Goal: Task Accomplishment & Management: Use online tool/utility

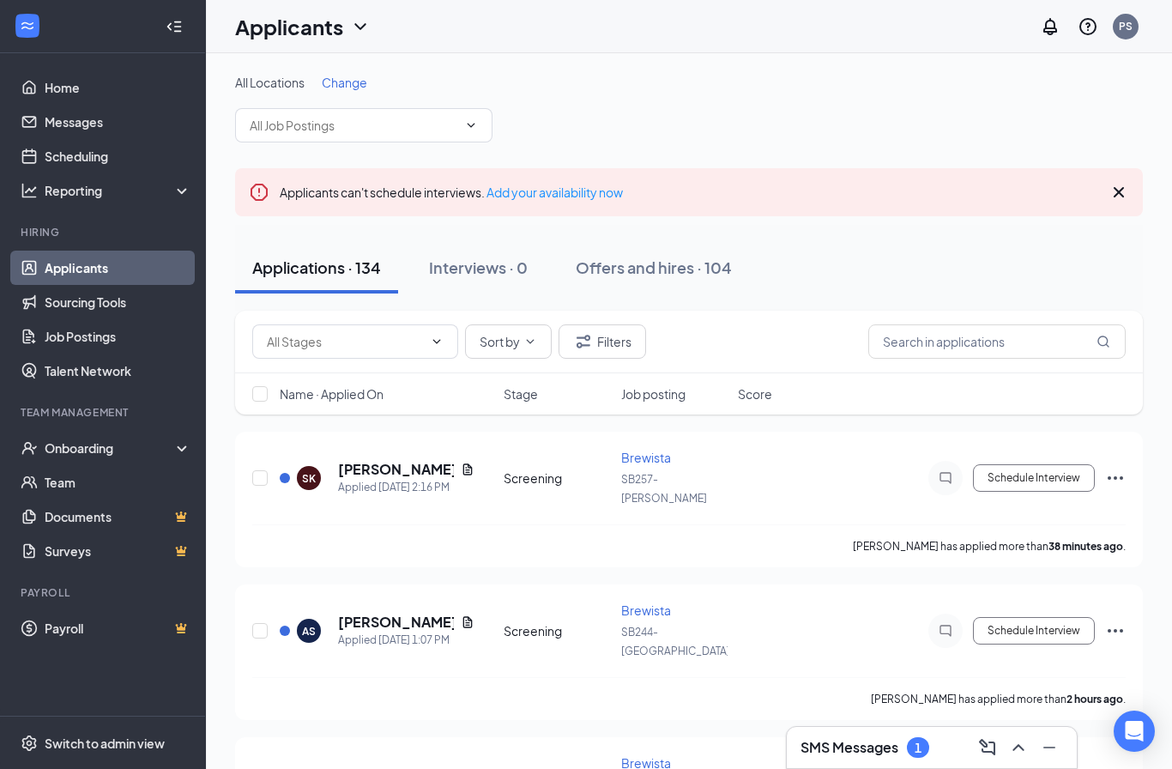
click at [444, 132] on input "text" at bounding box center [354, 125] width 208 height 19
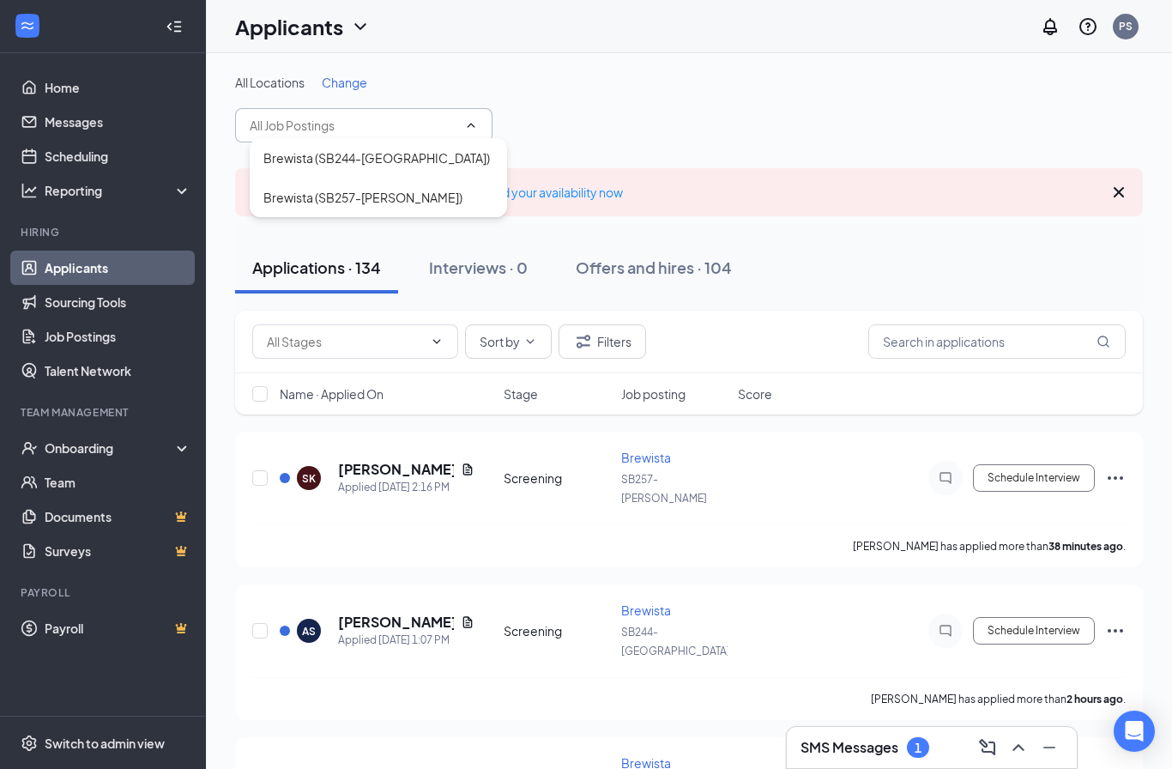
click at [412, 204] on div "Brewista (SB257-[PERSON_NAME])" at bounding box center [378, 197] width 230 height 19
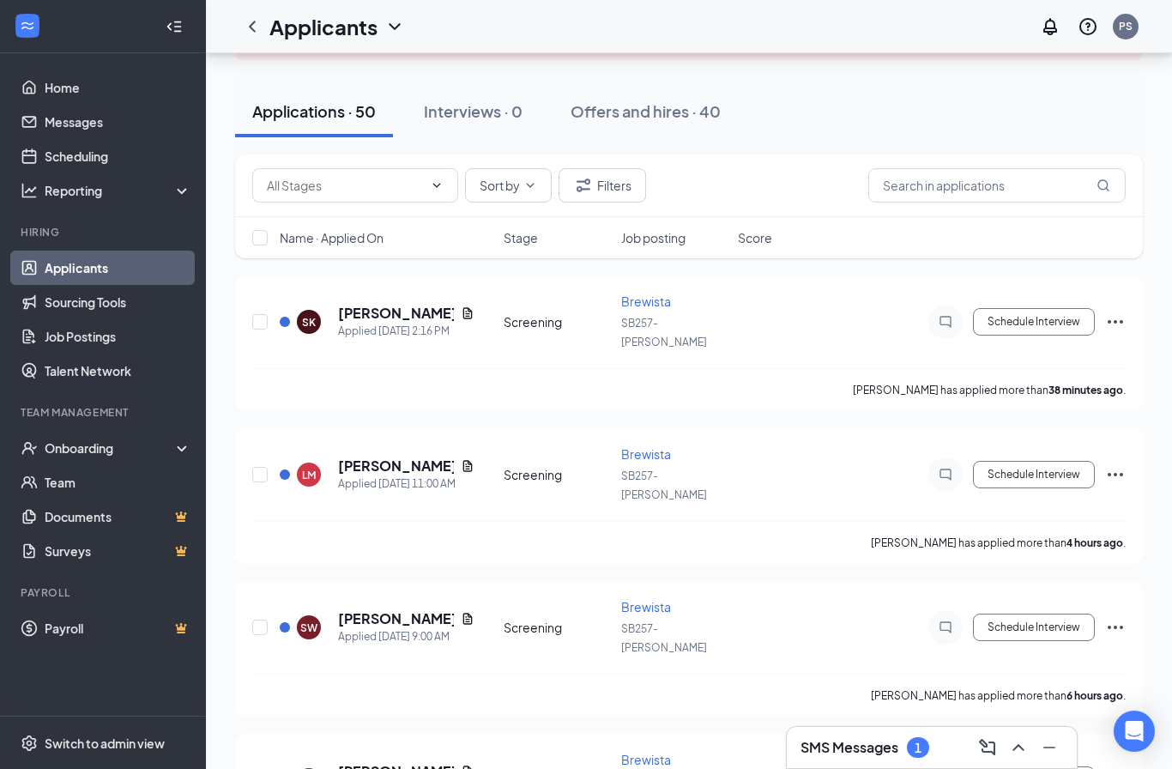
scroll to position [177, 0]
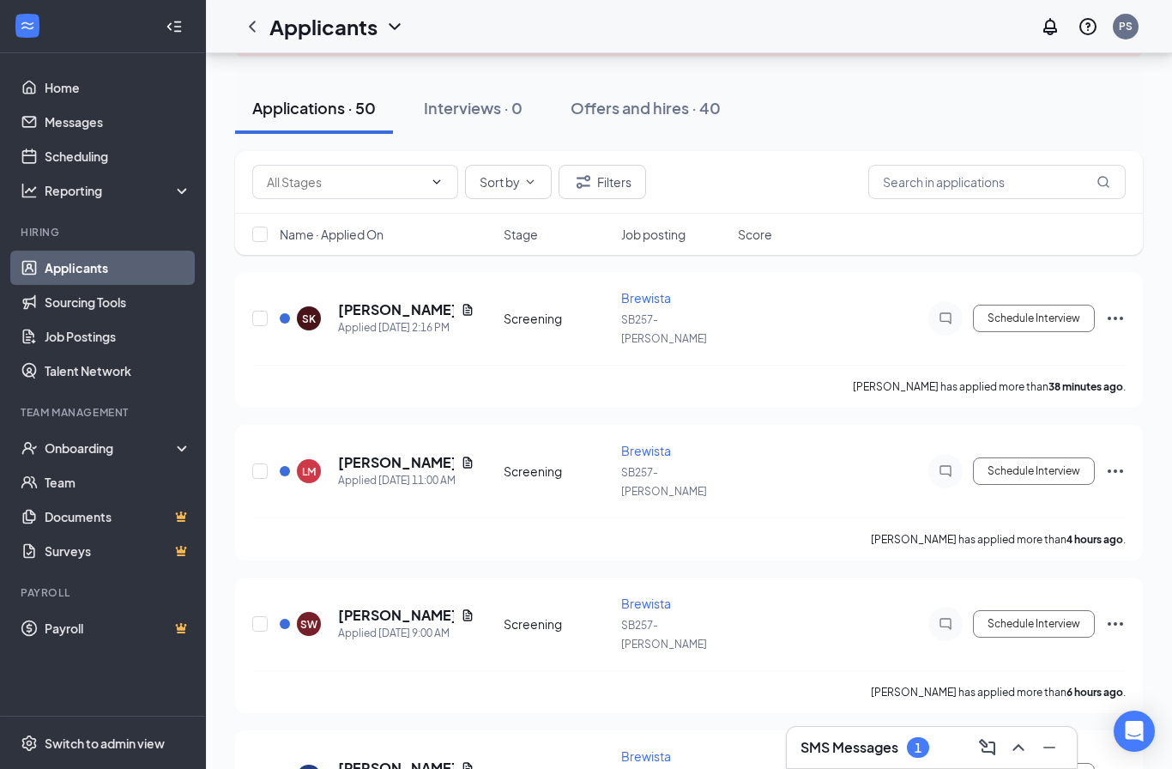
click at [305, 306] on div "SK" at bounding box center [309, 318] width 24 height 24
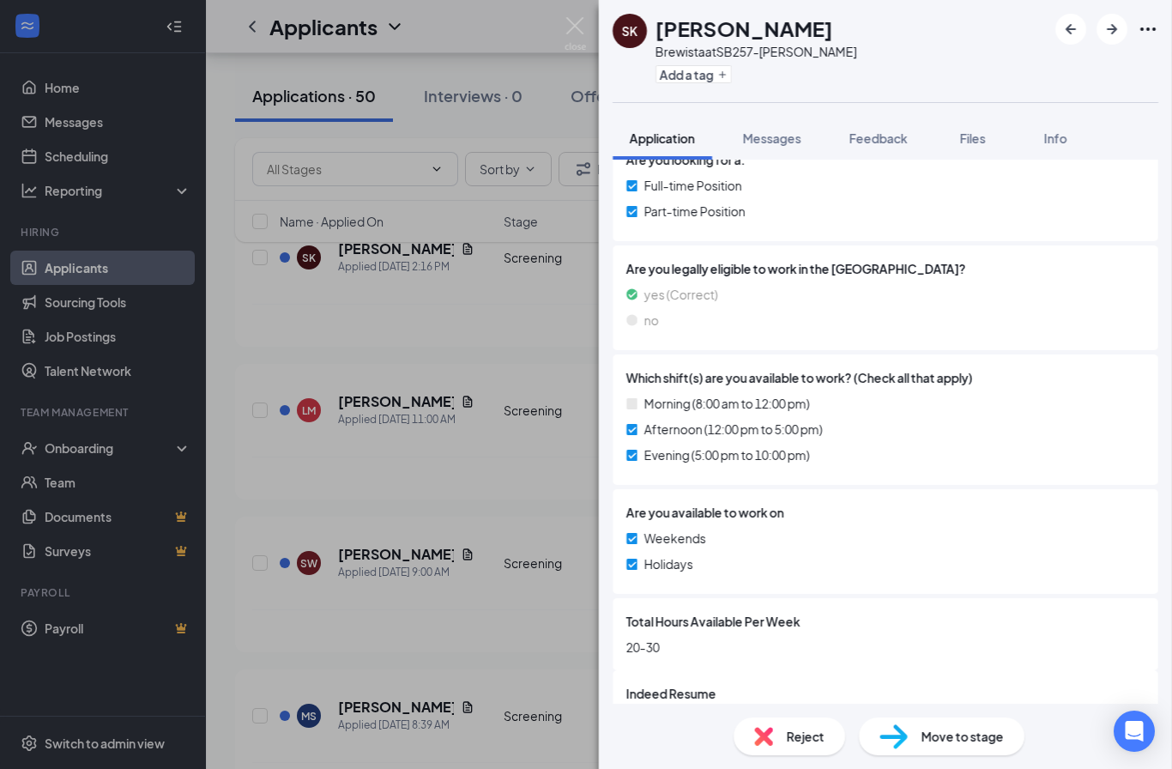
scroll to position [383, 0]
click at [866, 688] on div "786ee65ae39f76377f181ab656ad6571.pdf" at bounding box center [773, 693] width 225 height 28
click at [1121, 718] on icon "Download" at bounding box center [1123, 728] width 21 height 21
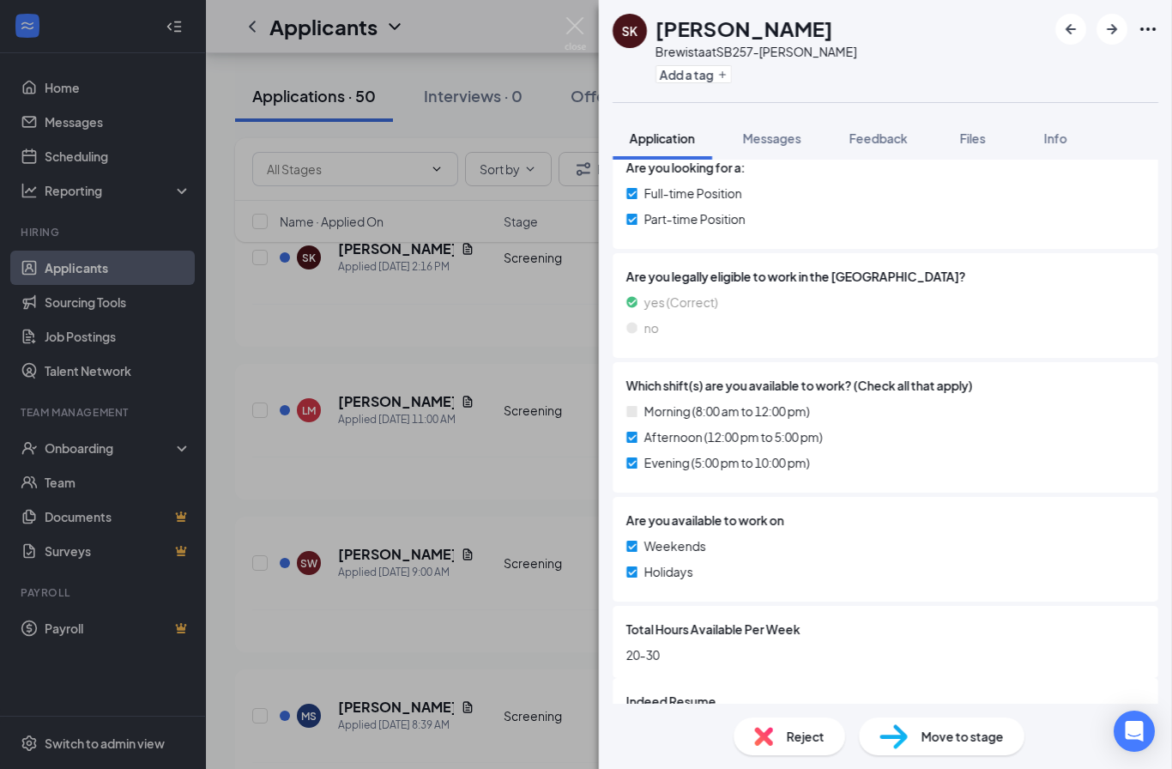
click at [524, 658] on div "SK [PERSON_NAME] at SB257-[PERSON_NAME] a tag Application Messages Feedback Fil…" at bounding box center [586, 384] width 1172 height 769
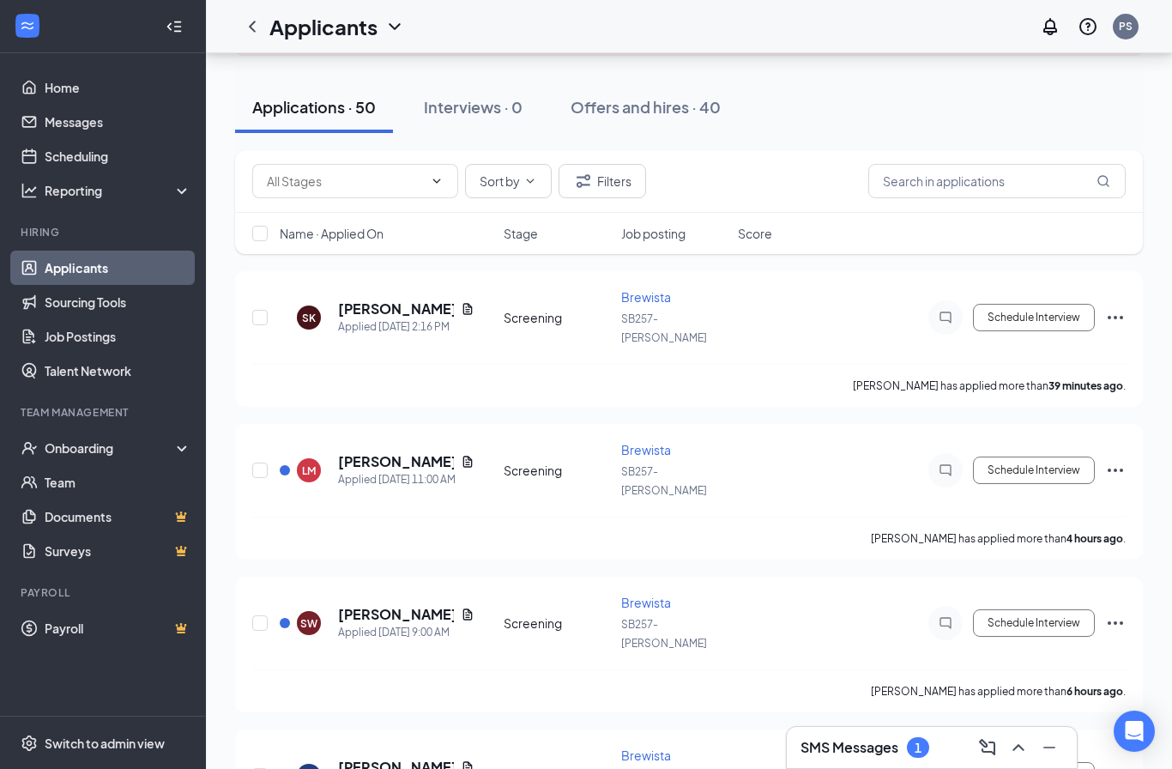
scroll to position [179, 0]
click at [1115, 451] on div "Schedule Interview" at bounding box center [971, 468] width 309 height 34
click at [625, 440] on span "Brewista" at bounding box center [646, 447] width 50 height 15
click at [433, 450] on h5 "[PERSON_NAME]" at bounding box center [396, 459] width 116 height 19
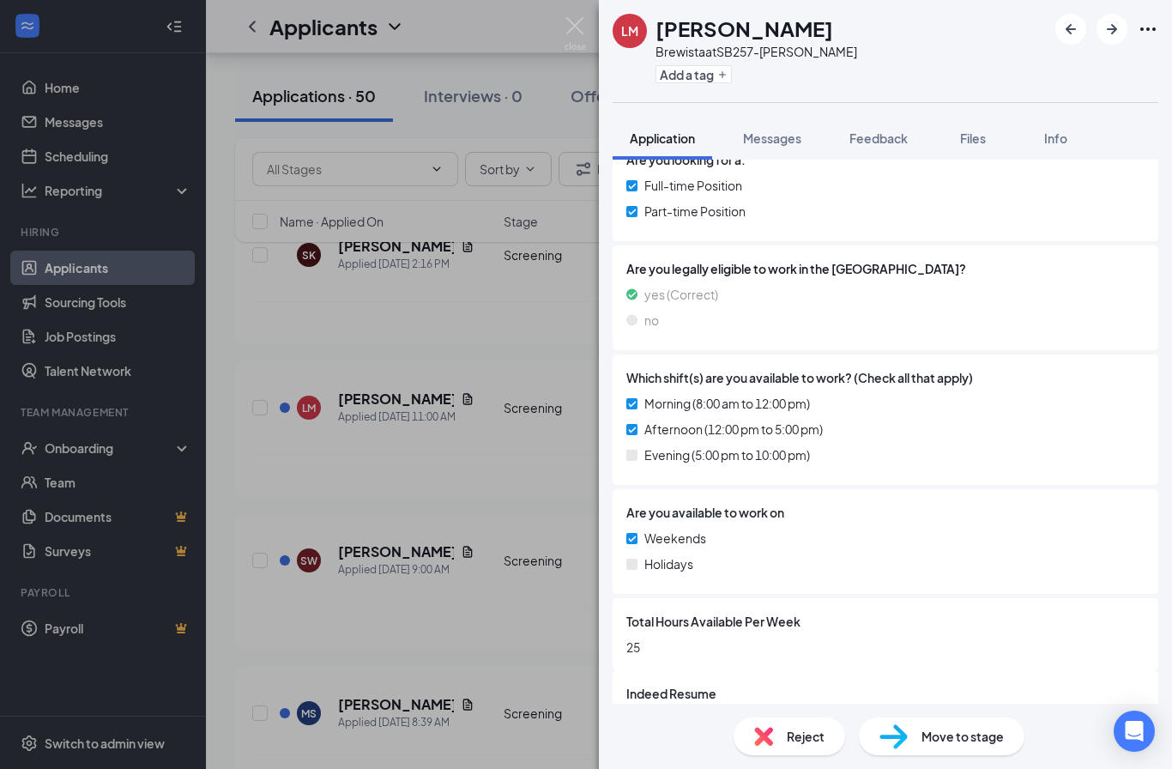
scroll to position [383, 0]
click at [1129, 718] on icon "Download" at bounding box center [1123, 728] width 21 height 21
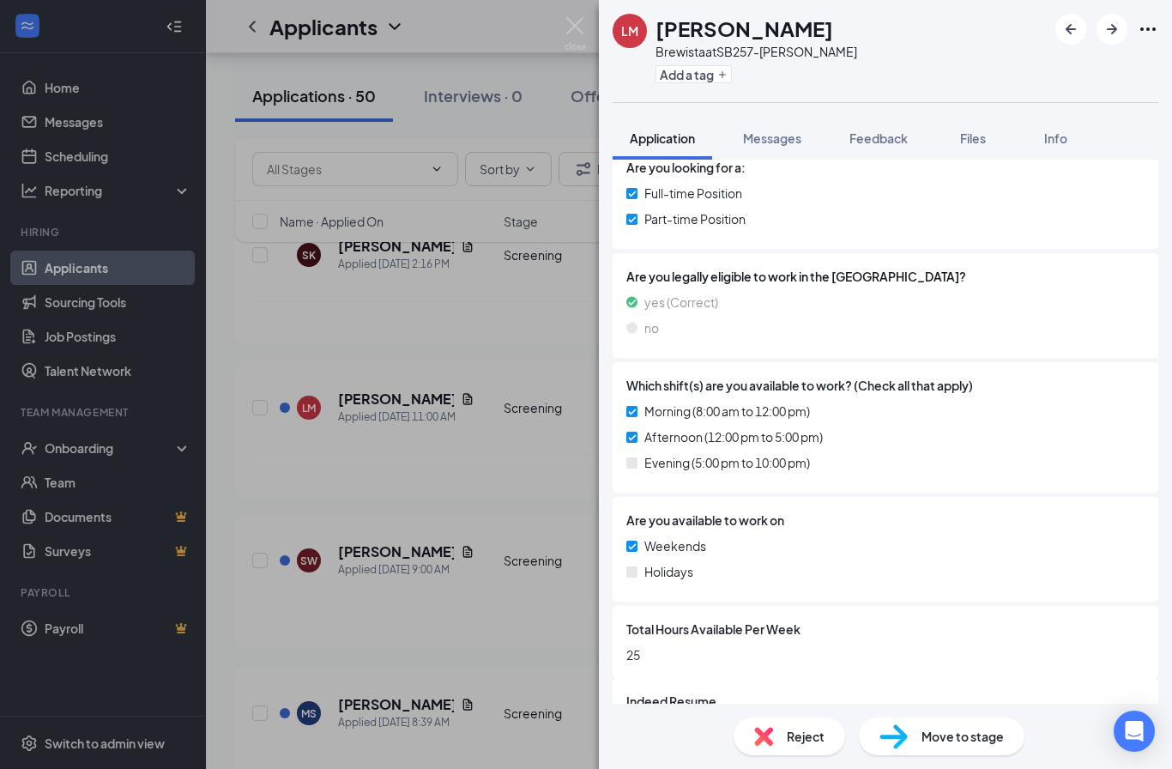
click at [469, 177] on div "[PERSON_NAME] Brewista at SB257-[PERSON_NAME] a tag Application Messages Feedba…" at bounding box center [586, 384] width 1172 height 769
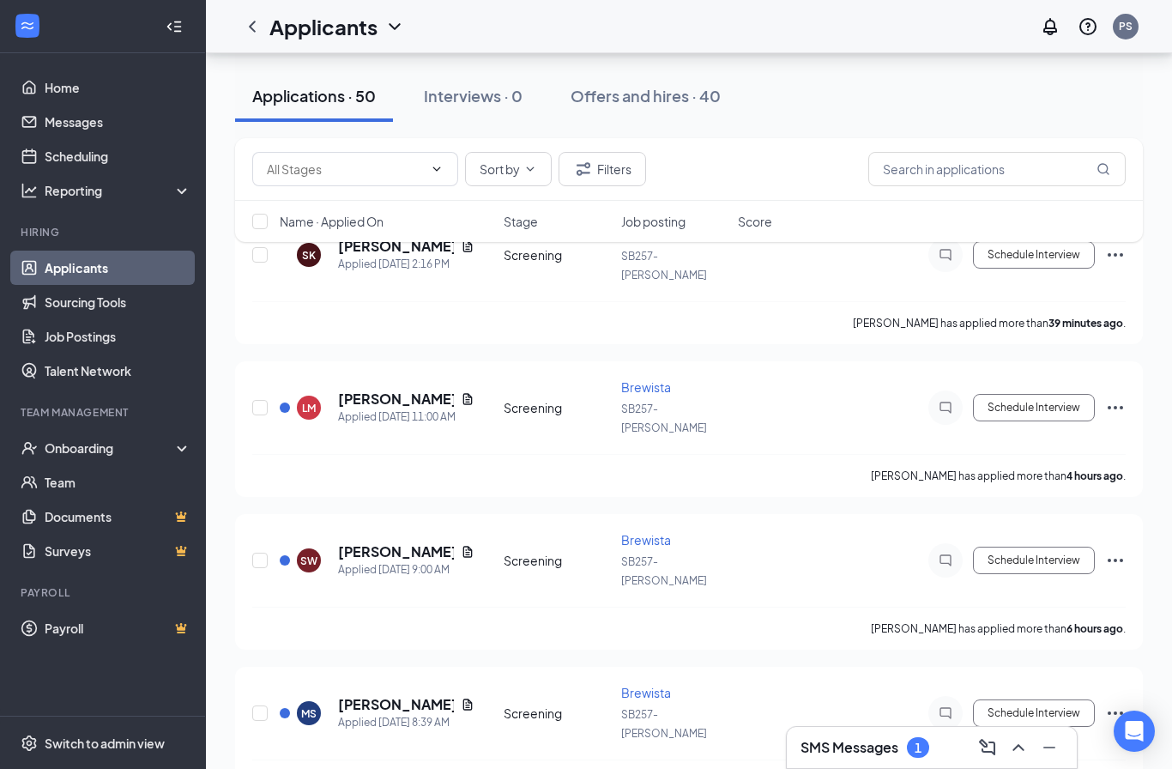
click at [522, 361] on div "[PERSON_NAME] Applied [DATE] 11:00 AM Screening Brewista SB257-[PERSON_NAME] In…" at bounding box center [689, 429] width 908 height 136
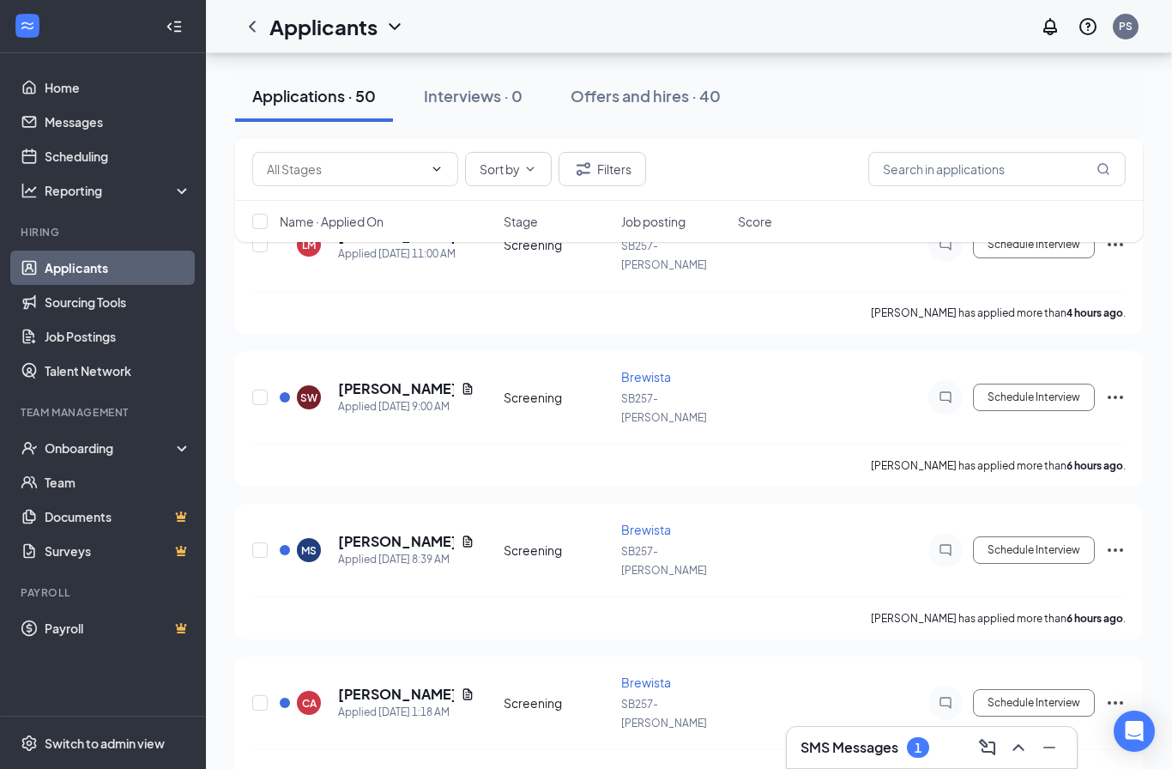
scroll to position [401, 0]
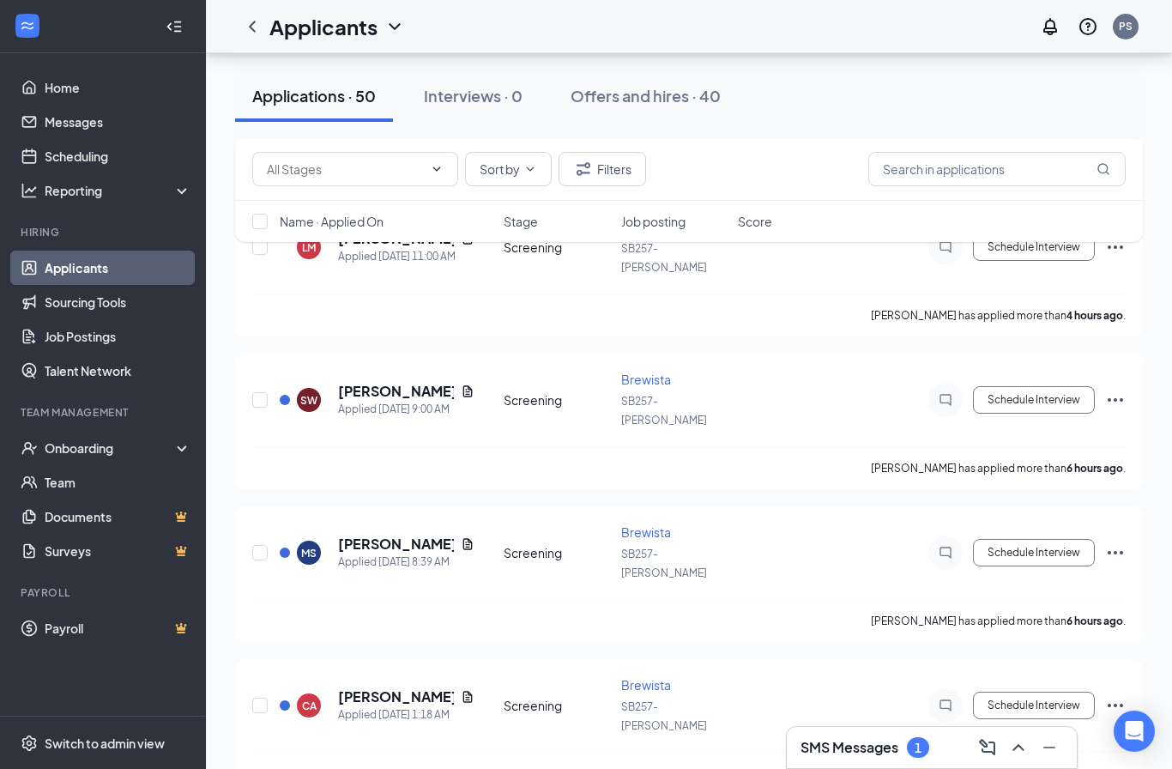
click at [1115, 389] on icon "Ellipses" at bounding box center [1115, 399] width 21 height 21
click at [728, 446] on div "[PERSON_NAME] has applied more than 6 hours ago ." at bounding box center [688, 467] width 873 height 43
click at [531, 391] on div "Screening" at bounding box center [557, 399] width 107 height 17
click at [400, 382] on h5 "[PERSON_NAME]" at bounding box center [396, 391] width 116 height 19
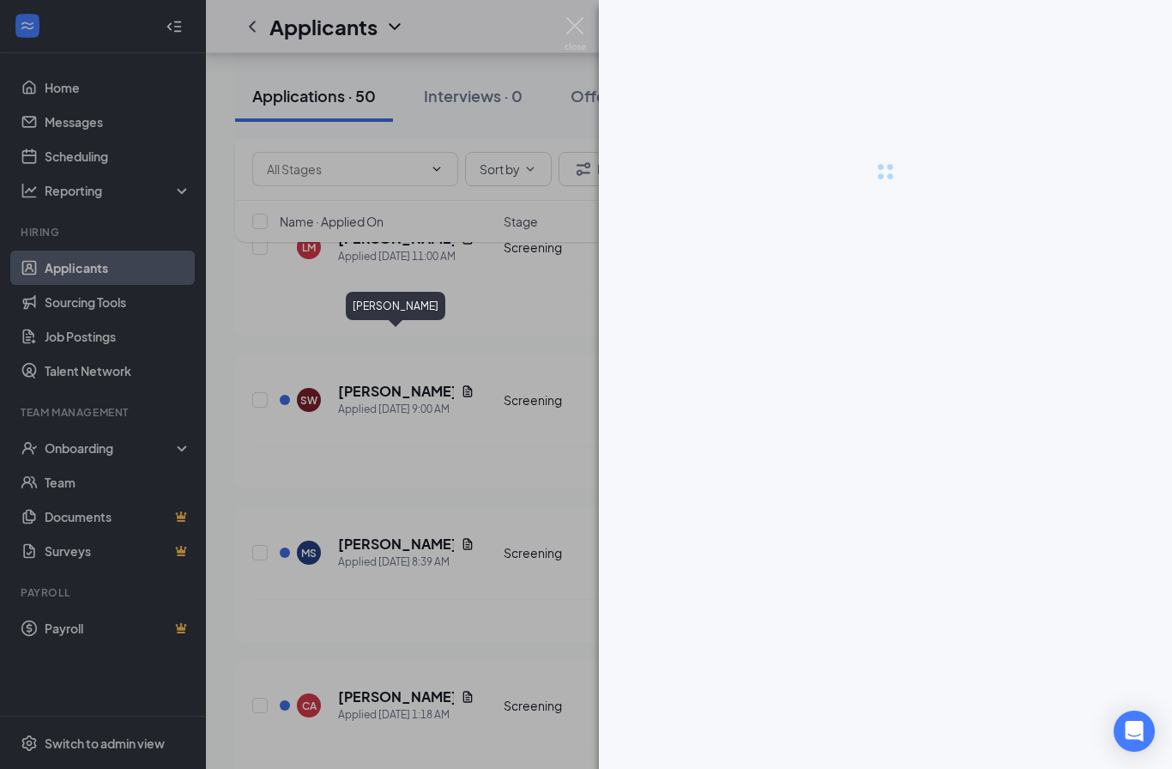
click at [459, 337] on div at bounding box center [586, 384] width 1172 height 769
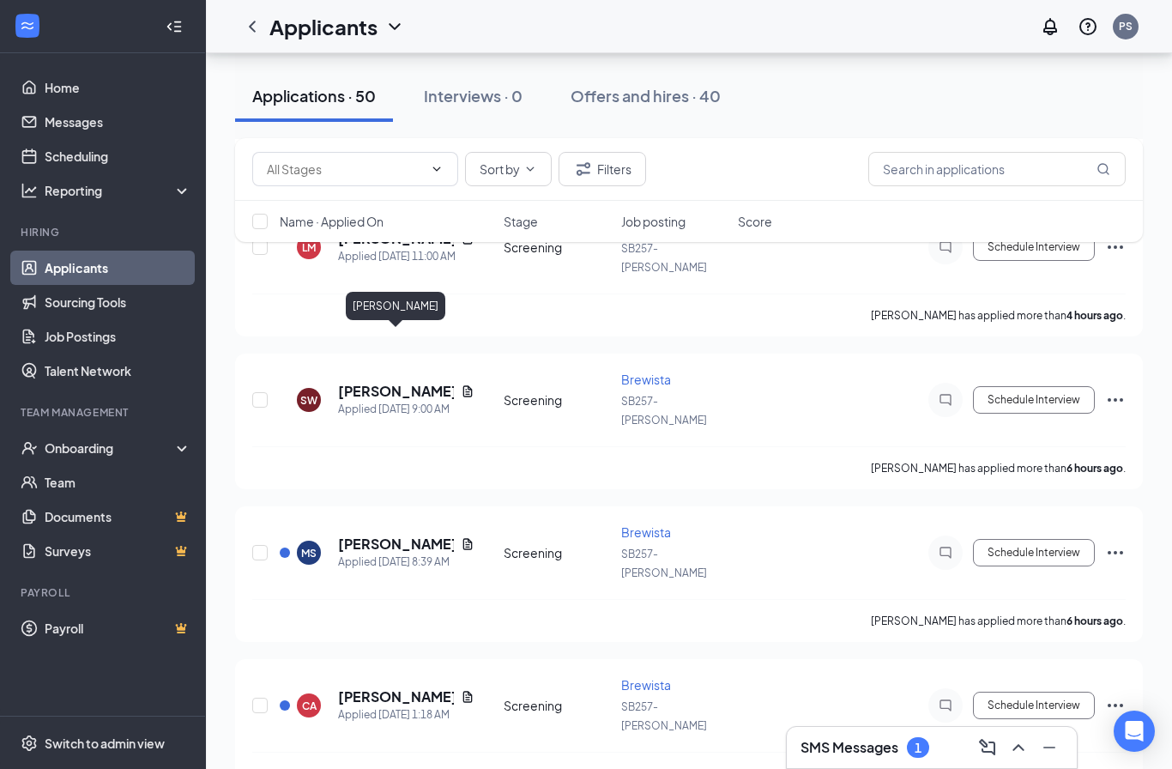
click at [400, 382] on h5 "[PERSON_NAME]" at bounding box center [396, 391] width 116 height 19
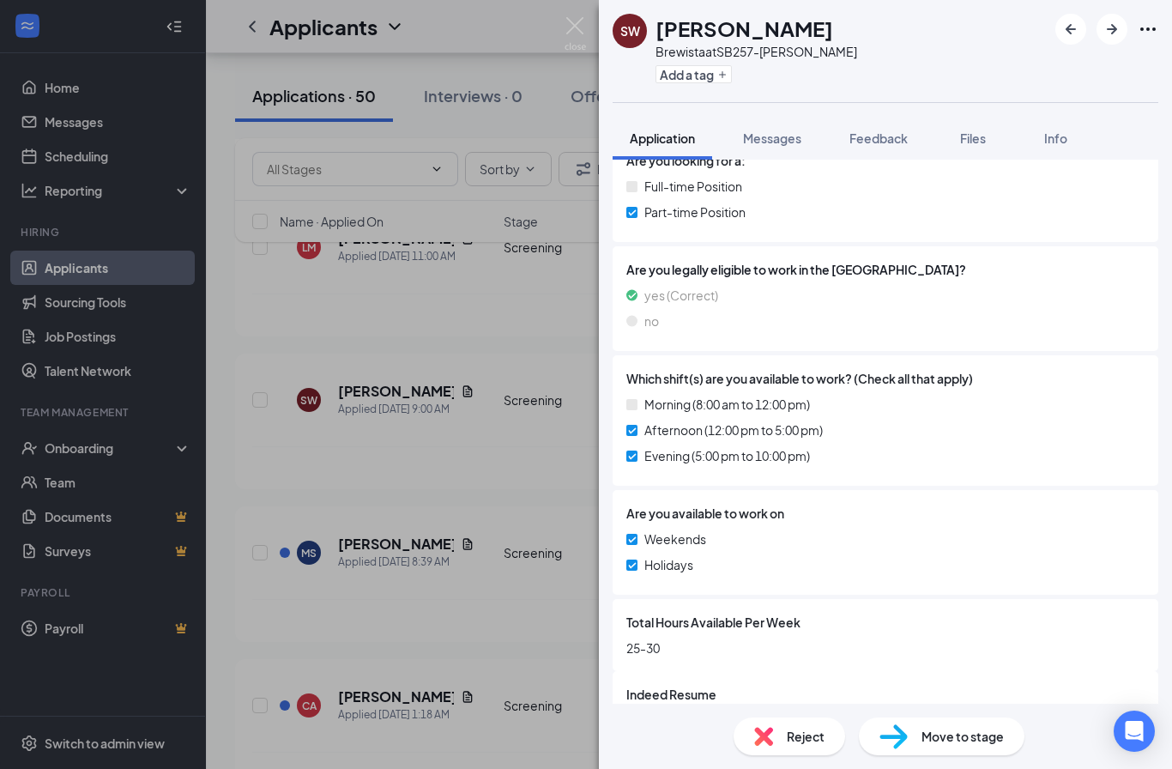
scroll to position [61, 0]
click at [1127, 718] on icon "Download" at bounding box center [1123, 728] width 21 height 21
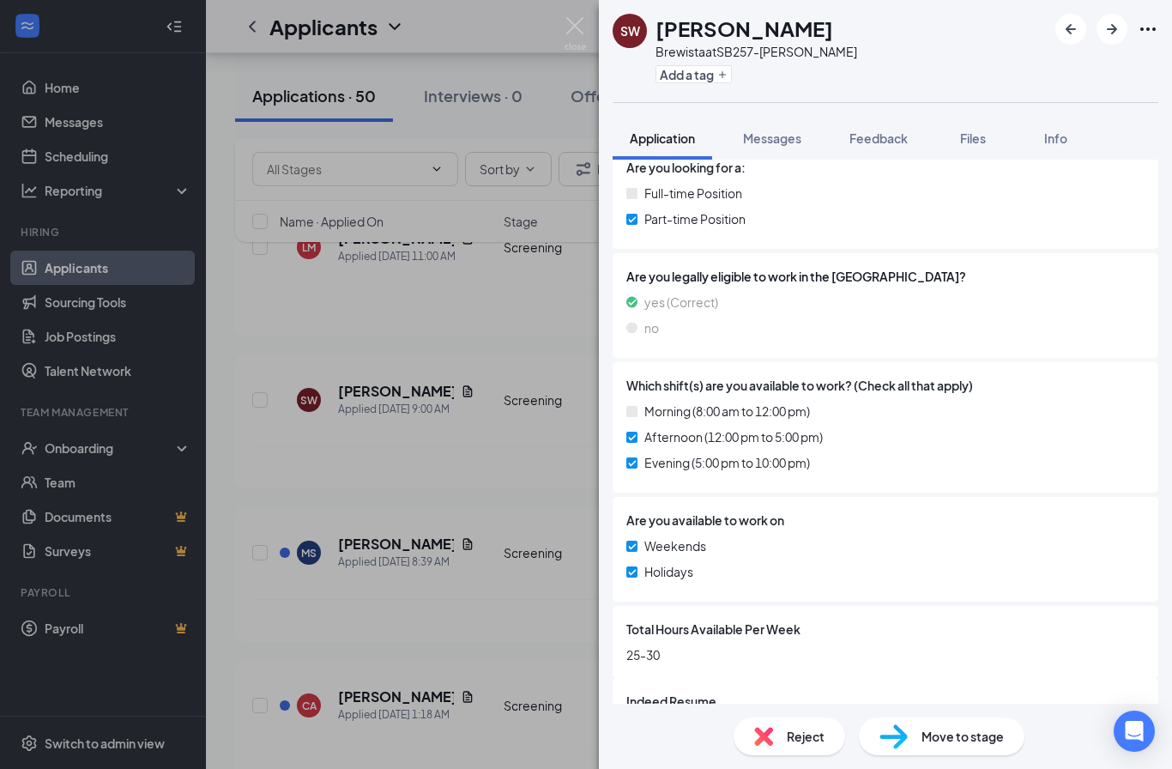
click at [486, 287] on div "[PERSON_NAME] [PERSON_NAME] Brewista at SB257-[PERSON_NAME] a tag Application M…" at bounding box center [586, 384] width 1172 height 769
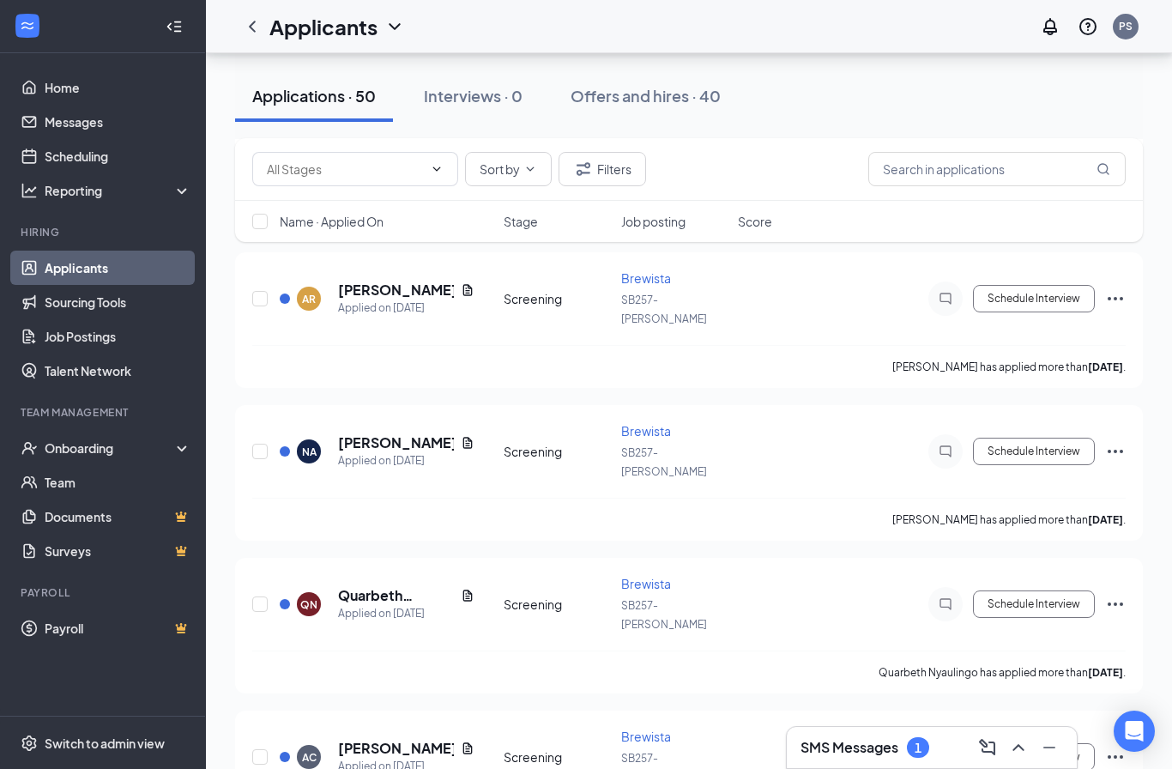
scroll to position [3556, 0]
